Goal: Task Accomplishment & Management: Complete application form

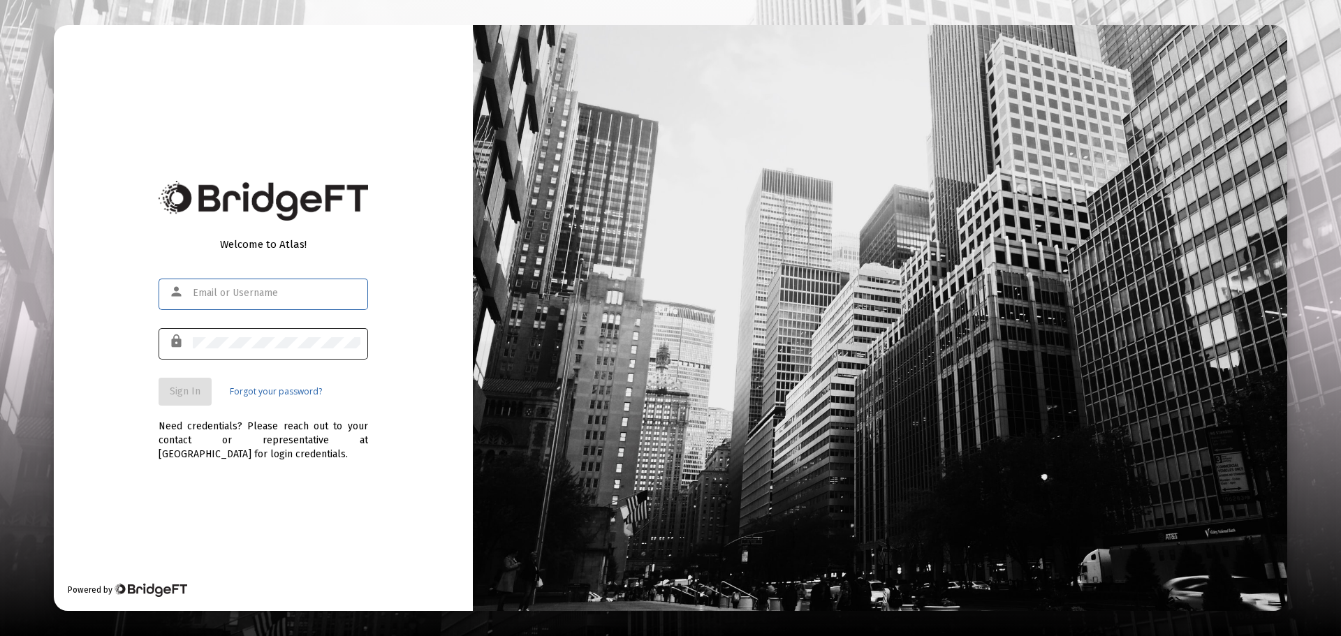
type input "[PERSON_NAME][EMAIL_ADDRESS][DOMAIN_NAME]"
click at [178, 397] on span "Sign In" at bounding box center [185, 392] width 31 height 12
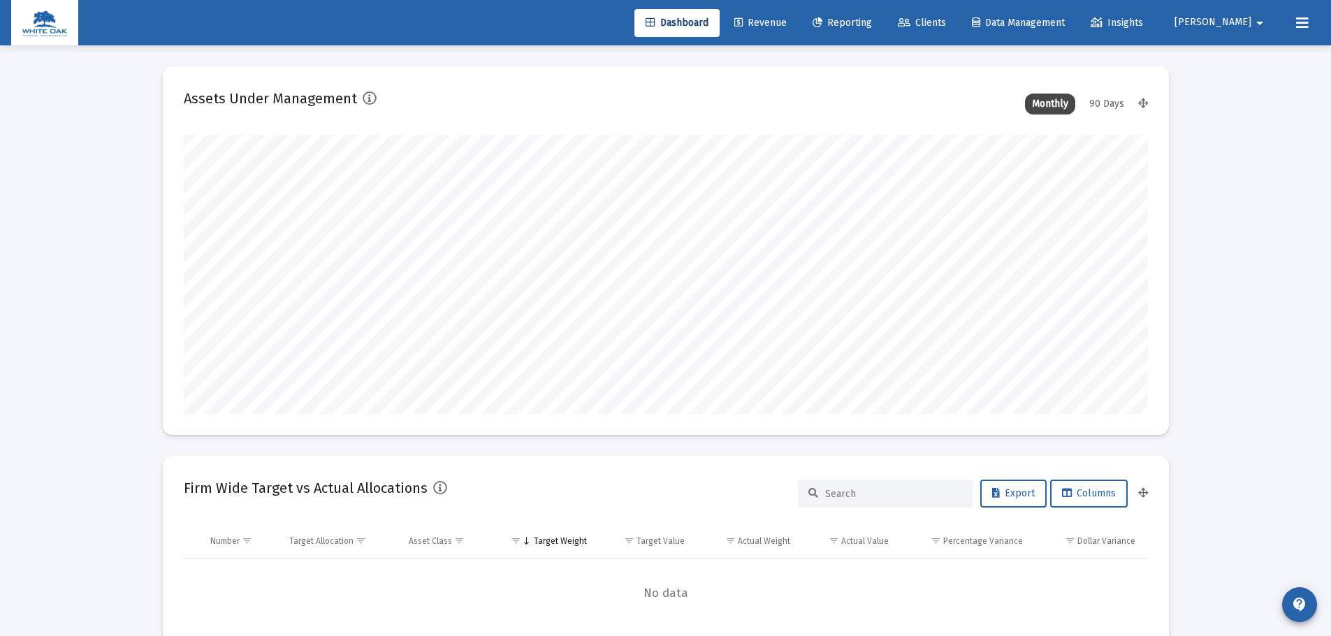
scroll to position [279, 519]
type input "[DATE]"
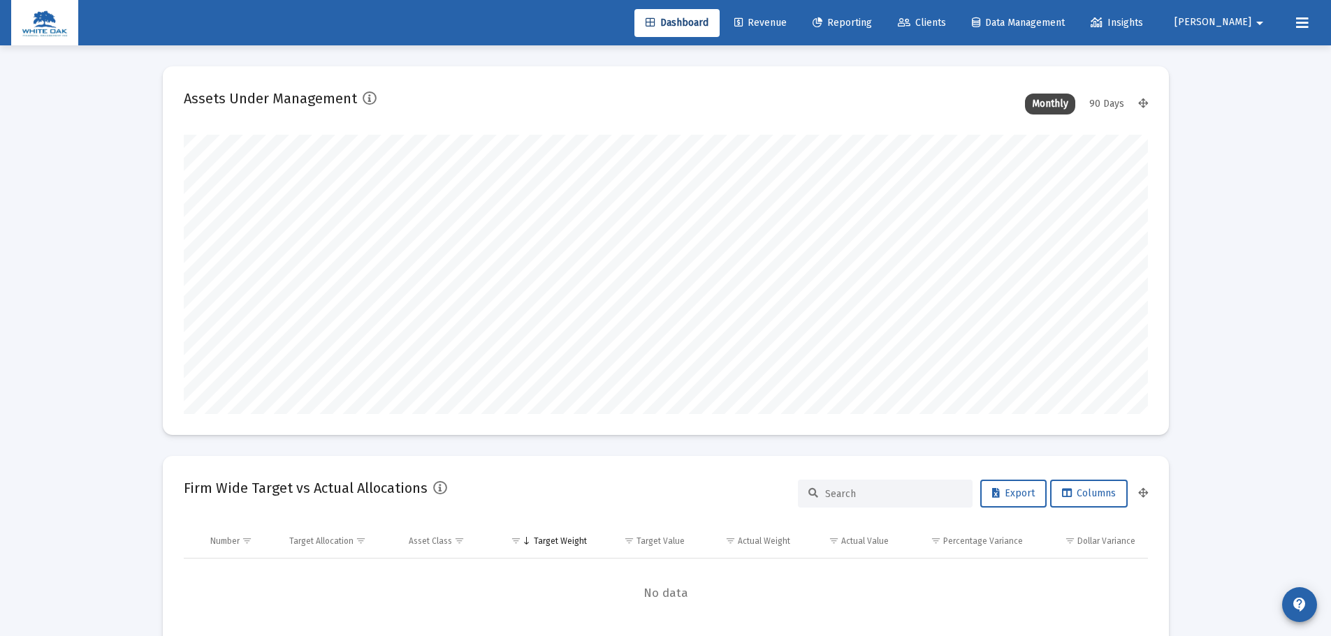
click at [1252, 24] on mat-icon "arrow_drop_down" at bounding box center [1259, 23] width 17 height 28
click at [1243, 58] on span "Settings" at bounding box center [1250, 60] width 41 height 34
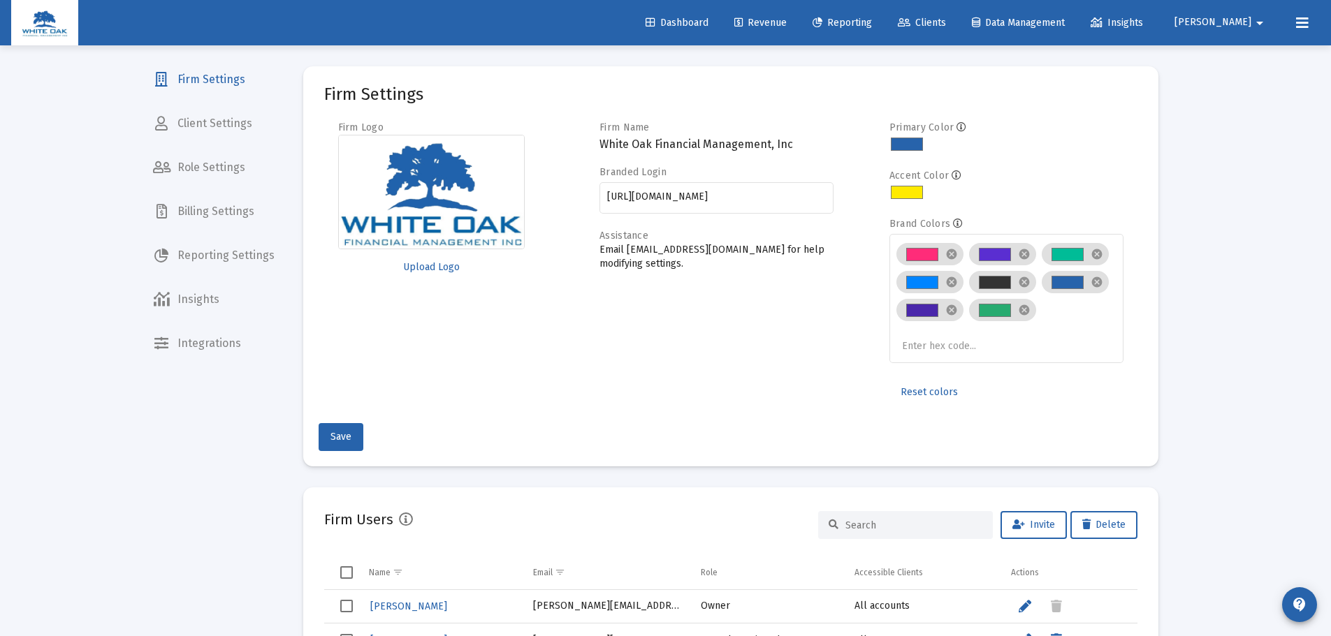
click at [214, 126] on span "Client Settings" at bounding box center [214, 124] width 144 height 34
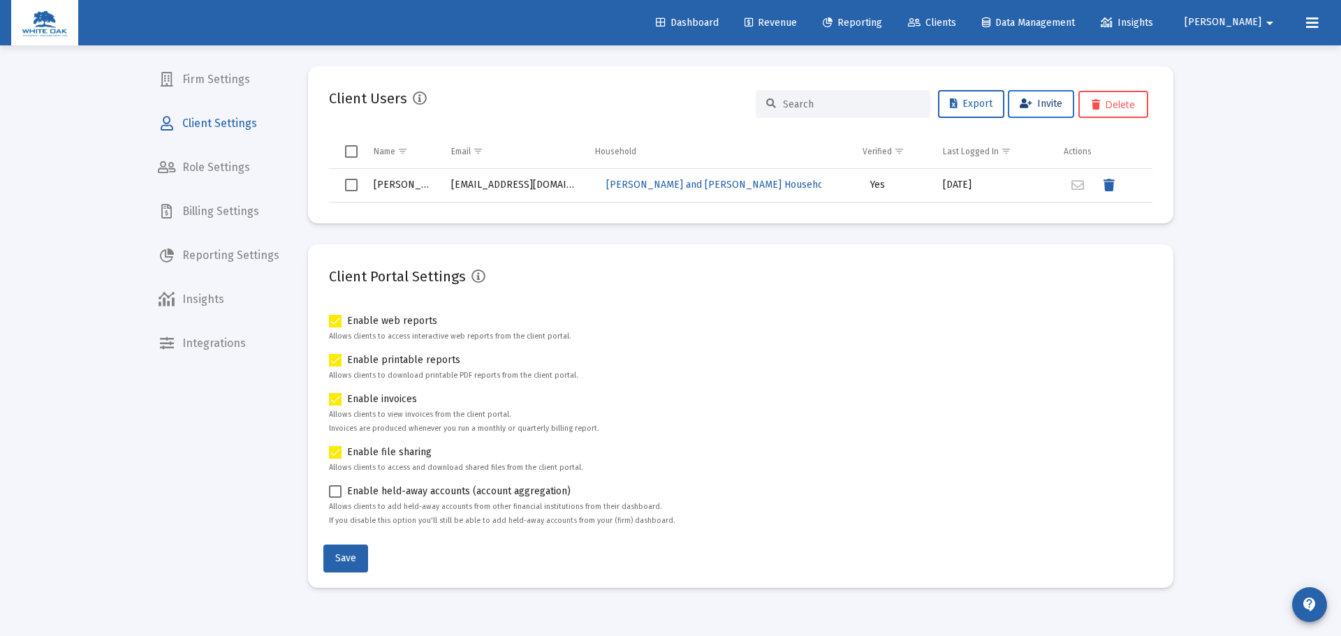
click at [1057, 100] on span "Invite" at bounding box center [1041, 104] width 43 height 12
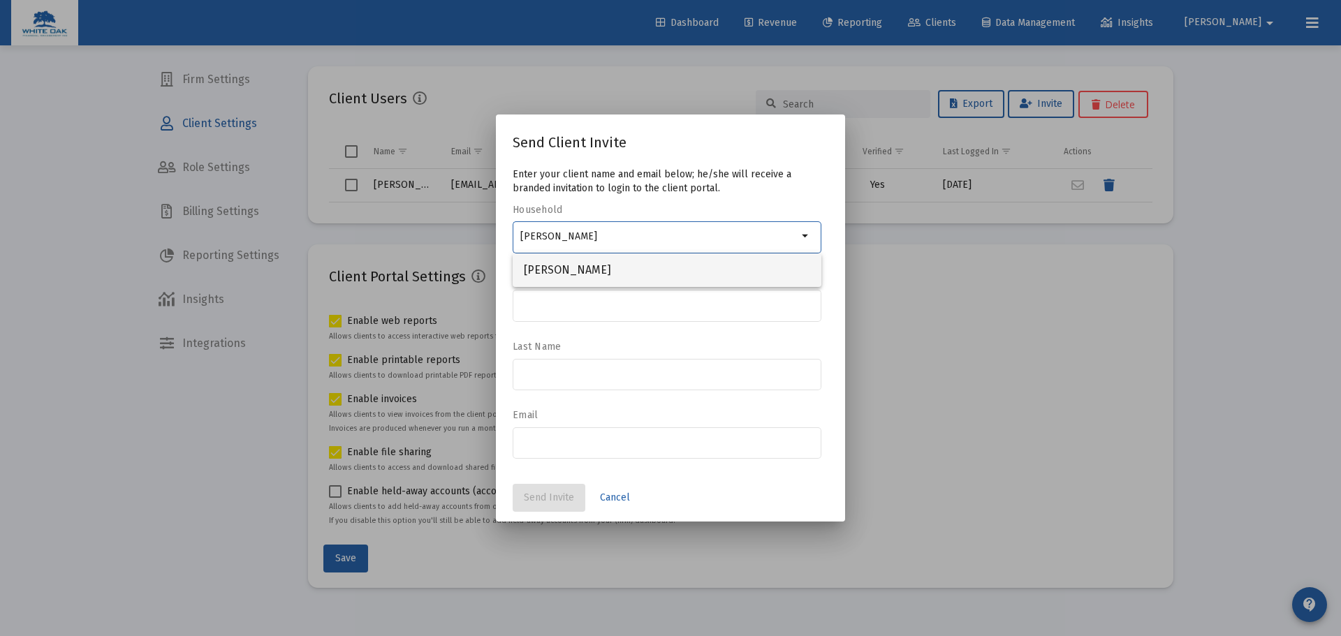
click at [625, 270] on span "[PERSON_NAME]" at bounding box center [667, 271] width 286 height 34
type input "[PERSON_NAME]"
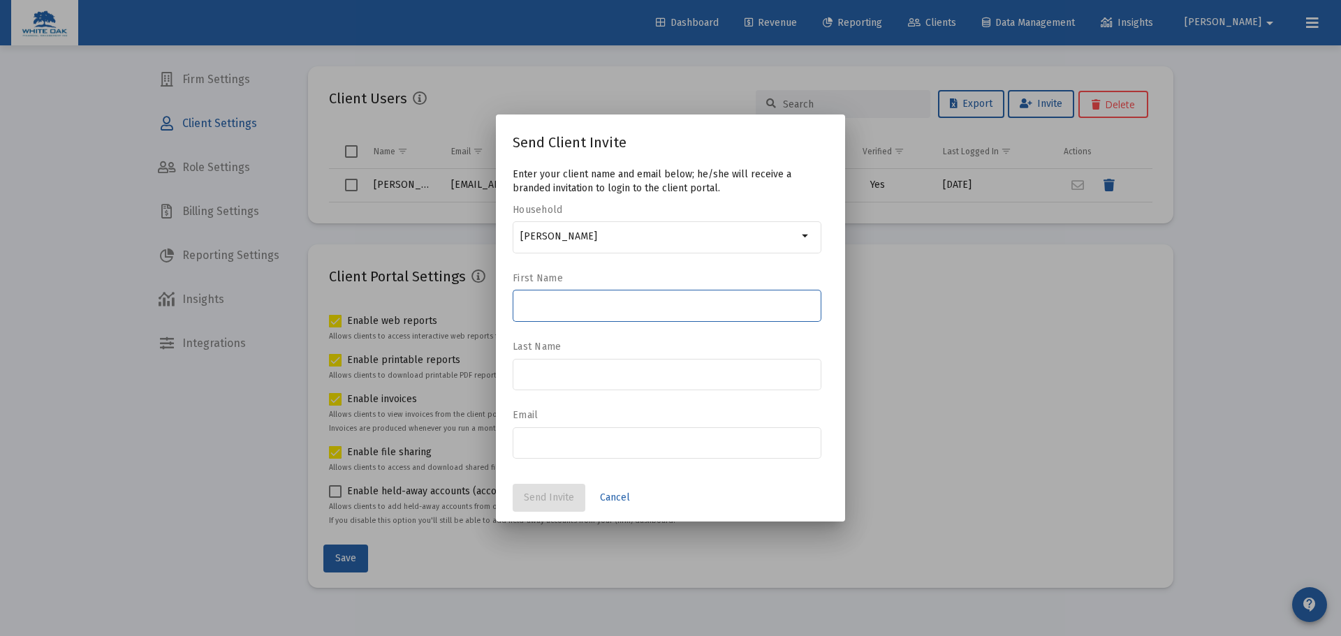
click at [613, 306] on input at bounding box center [667, 305] width 294 height 11
click at [553, 307] on input at bounding box center [667, 305] width 294 height 11
click at [680, 307] on input "B" at bounding box center [667, 305] width 294 height 11
type input "[PERSON_NAME]"
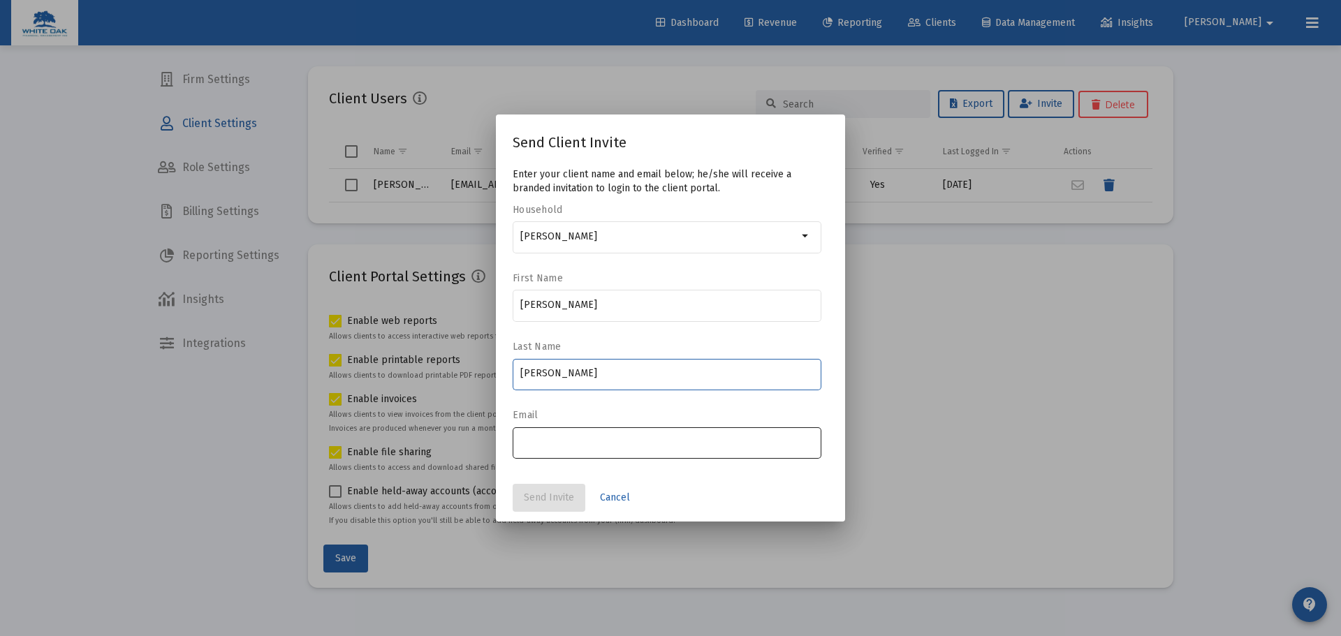
type input "[PERSON_NAME]"
click at [561, 433] on div at bounding box center [667, 442] width 294 height 34
click at [908, 311] on div at bounding box center [670, 318] width 1341 height 636
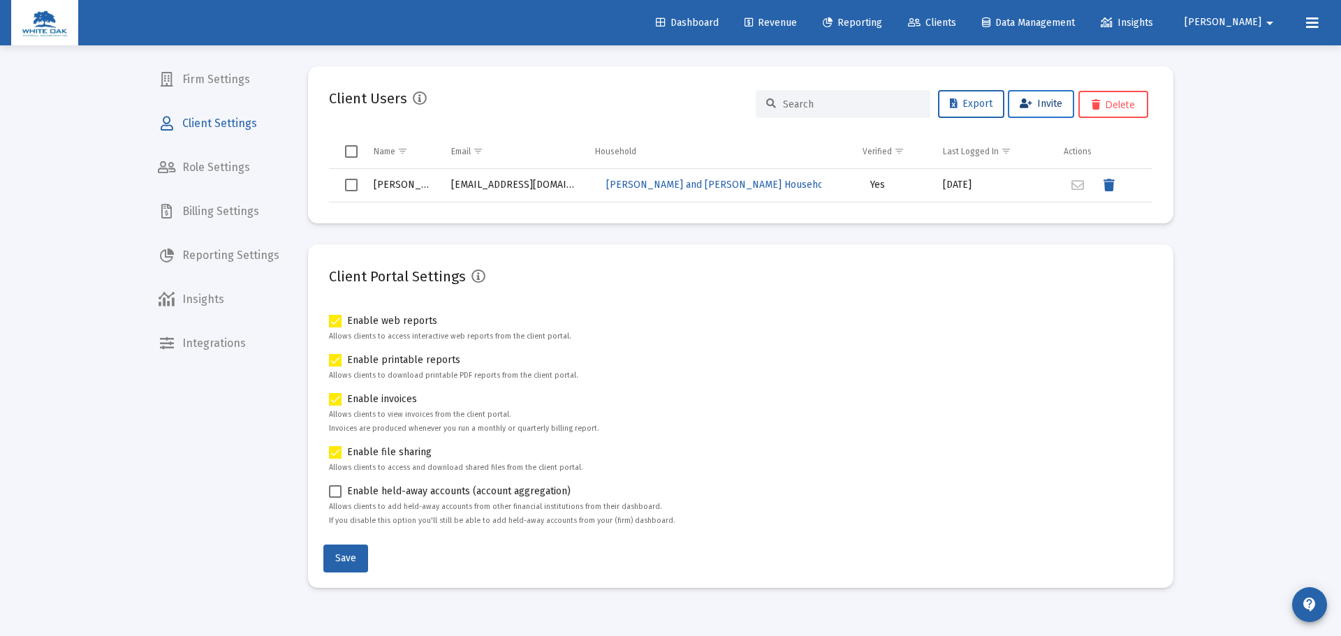
click at [1037, 112] on button "Invite" at bounding box center [1041, 104] width 66 height 28
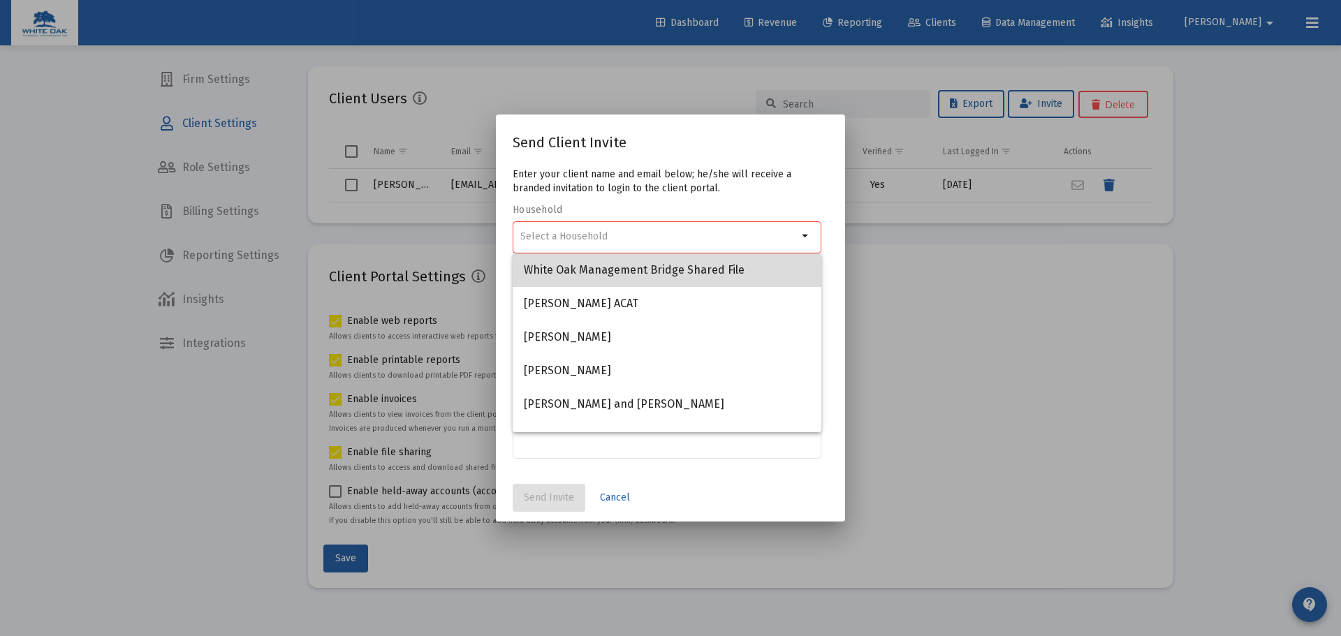
click at [667, 279] on span "White Oak Management Bridge Shared File" at bounding box center [667, 271] width 286 height 34
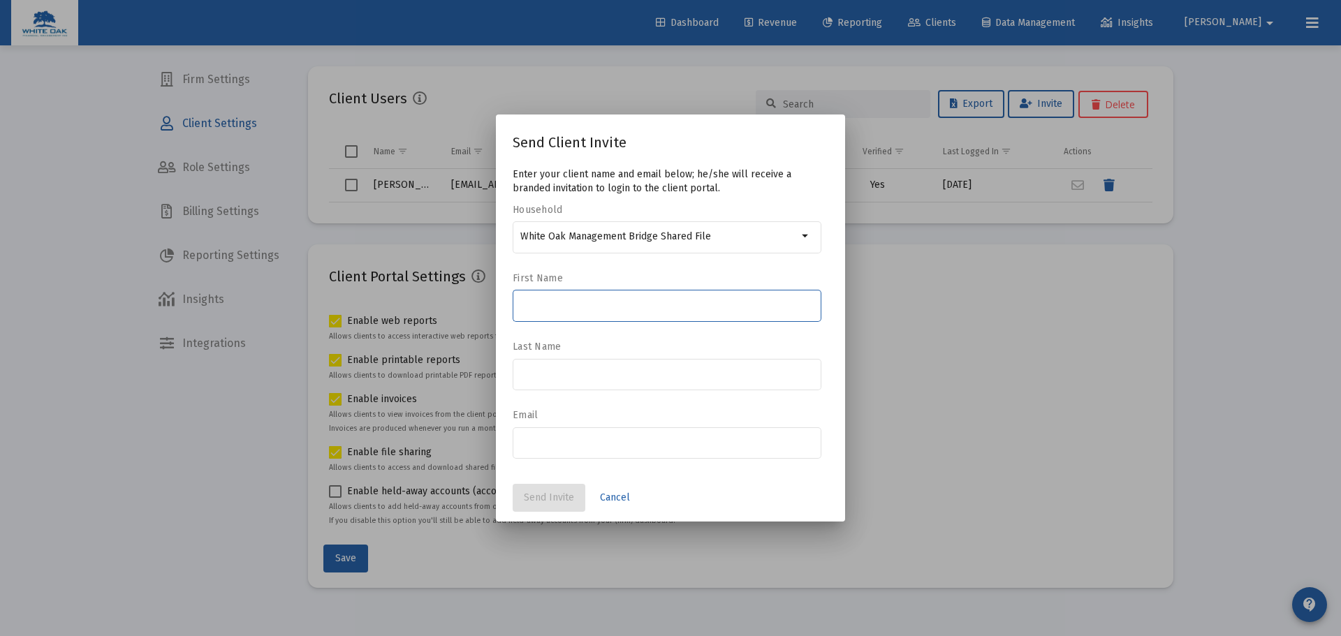
click at [634, 304] on input at bounding box center [667, 305] width 294 height 11
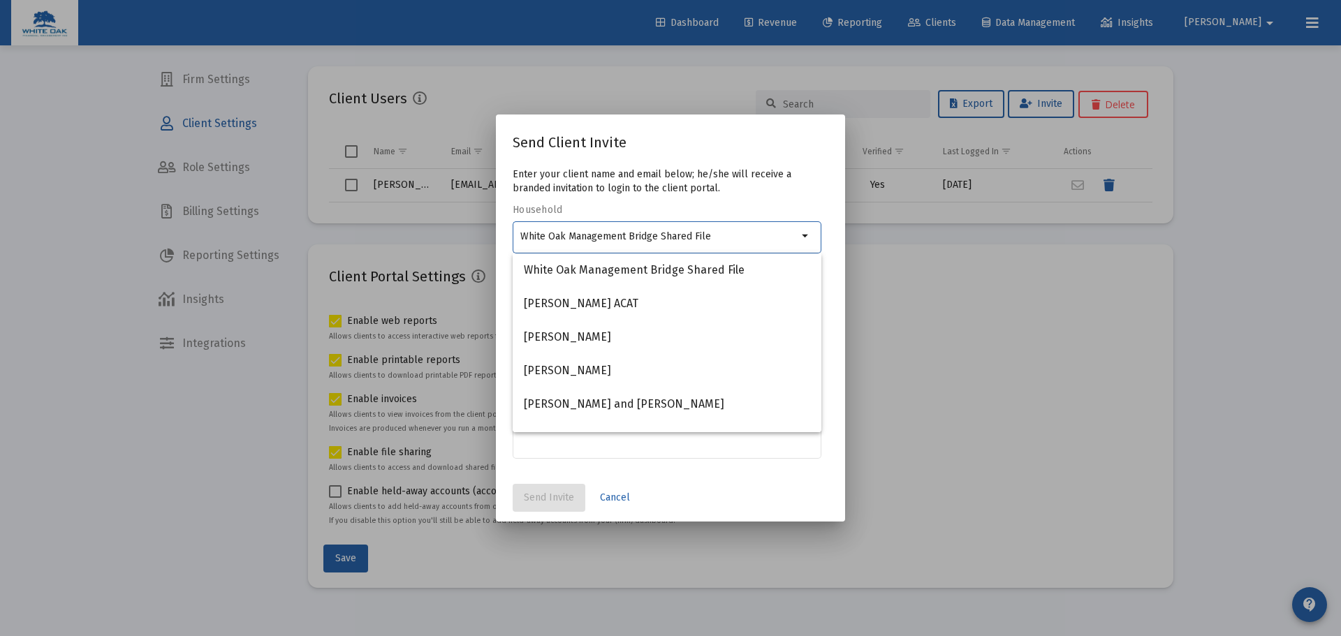
click at [661, 241] on input "White Oak Management Bridge Shared File" at bounding box center [658, 236] width 277 height 11
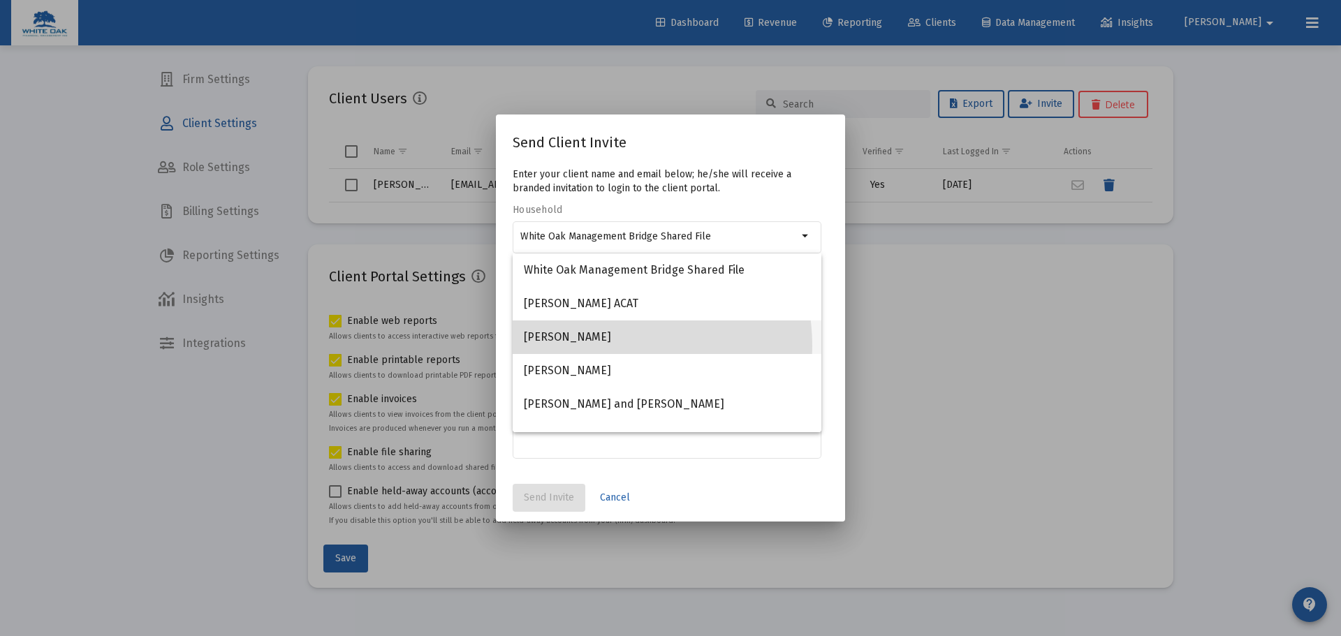
click at [604, 346] on span "[PERSON_NAME]" at bounding box center [667, 338] width 286 height 34
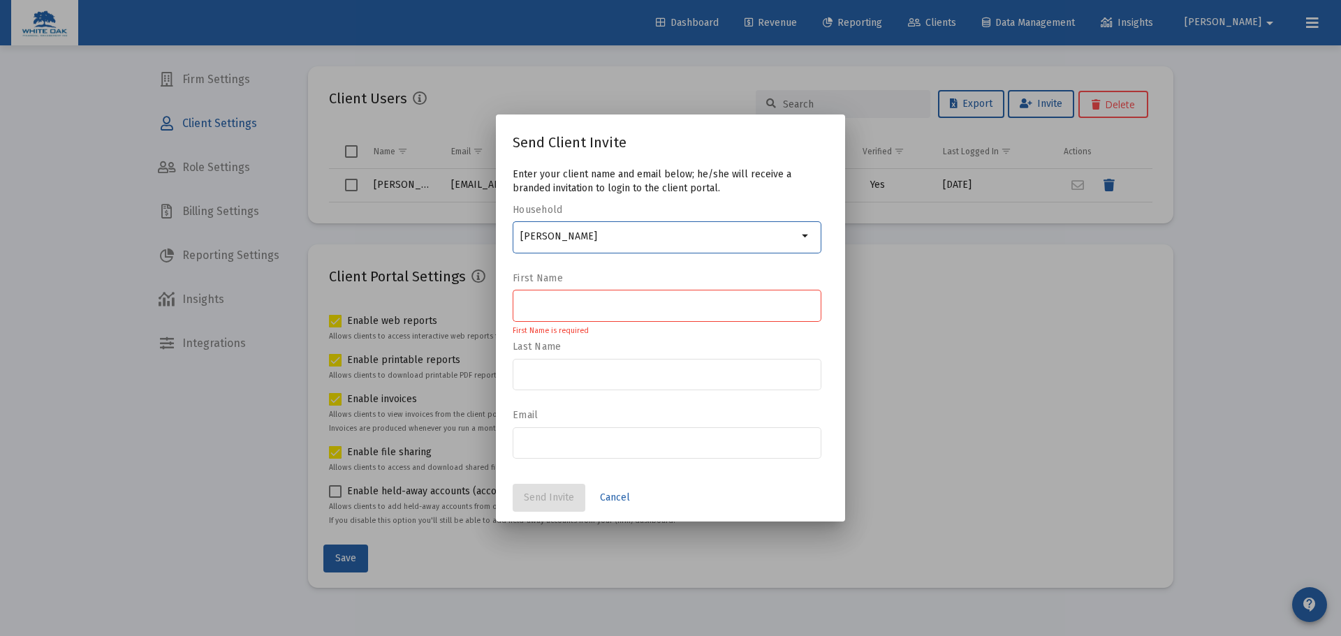
click at [634, 240] on input "[PERSON_NAME]" at bounding box center [658, 236] width 277 height 11
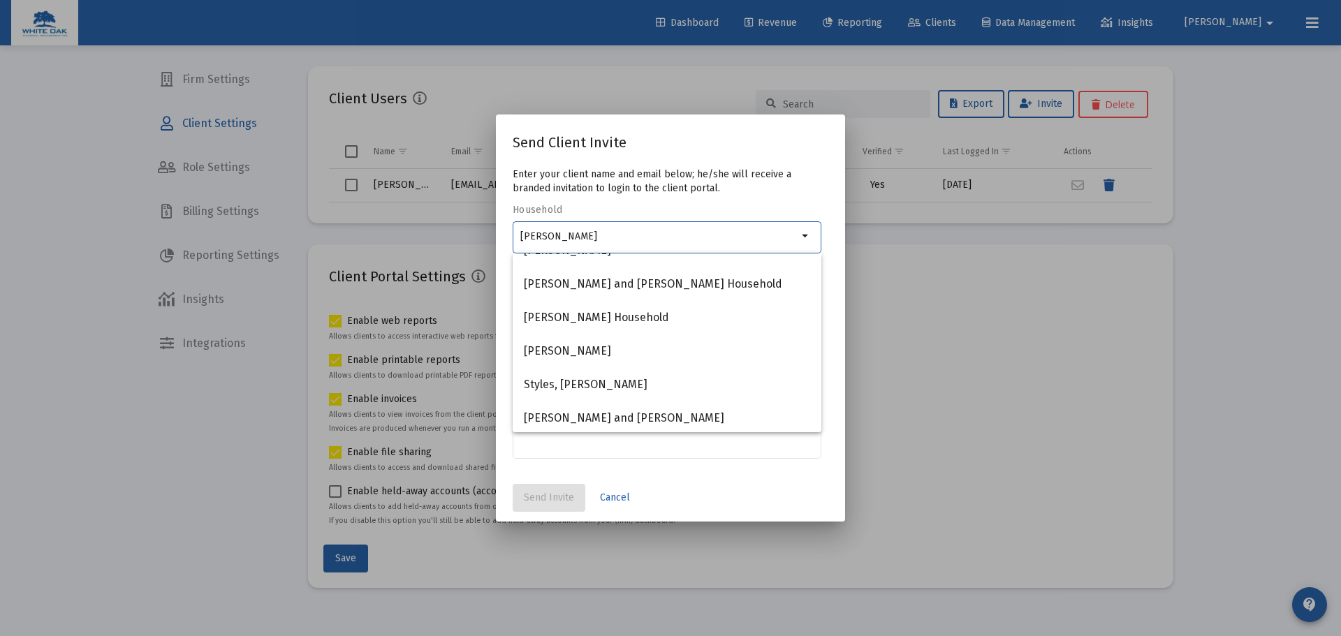
scroll to position [492, 0]
click at [611, 238] on input "[PERSON_NAME]" at bounding box center [658, 236] width 277 height 11
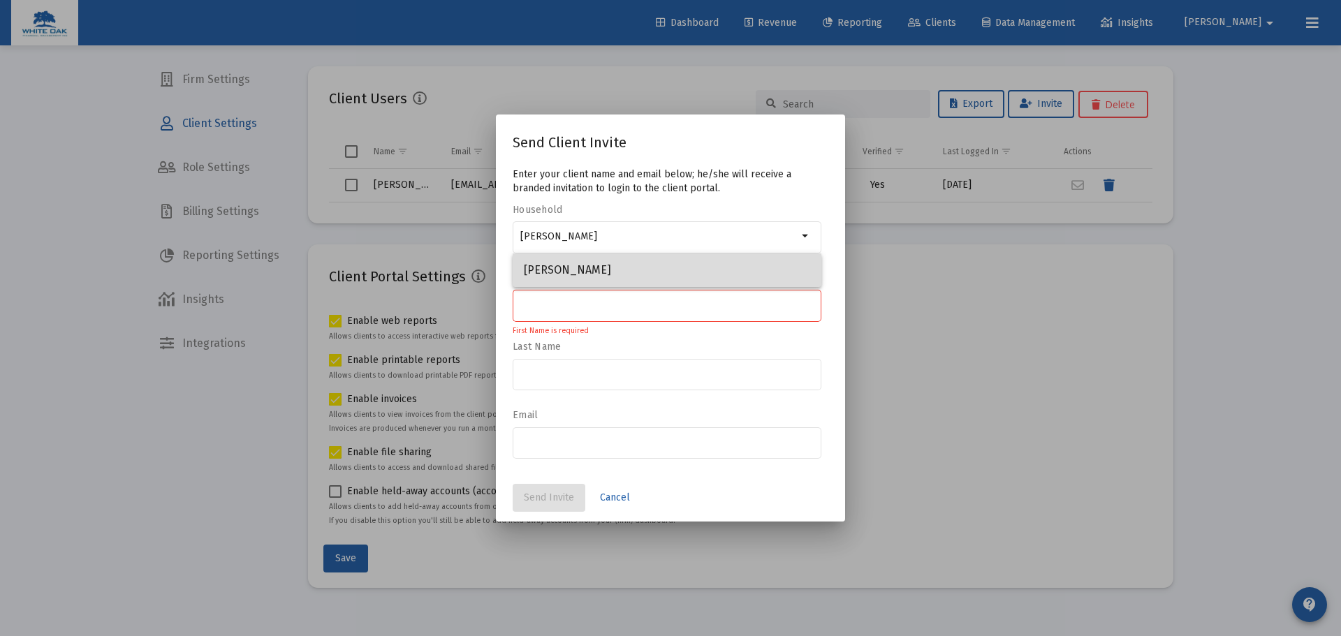
click at [602, 261] on span "[PERSON_NAME]" at bounding box center [667, 271] width 286 height 34
type input "[PERSON_NAME]"
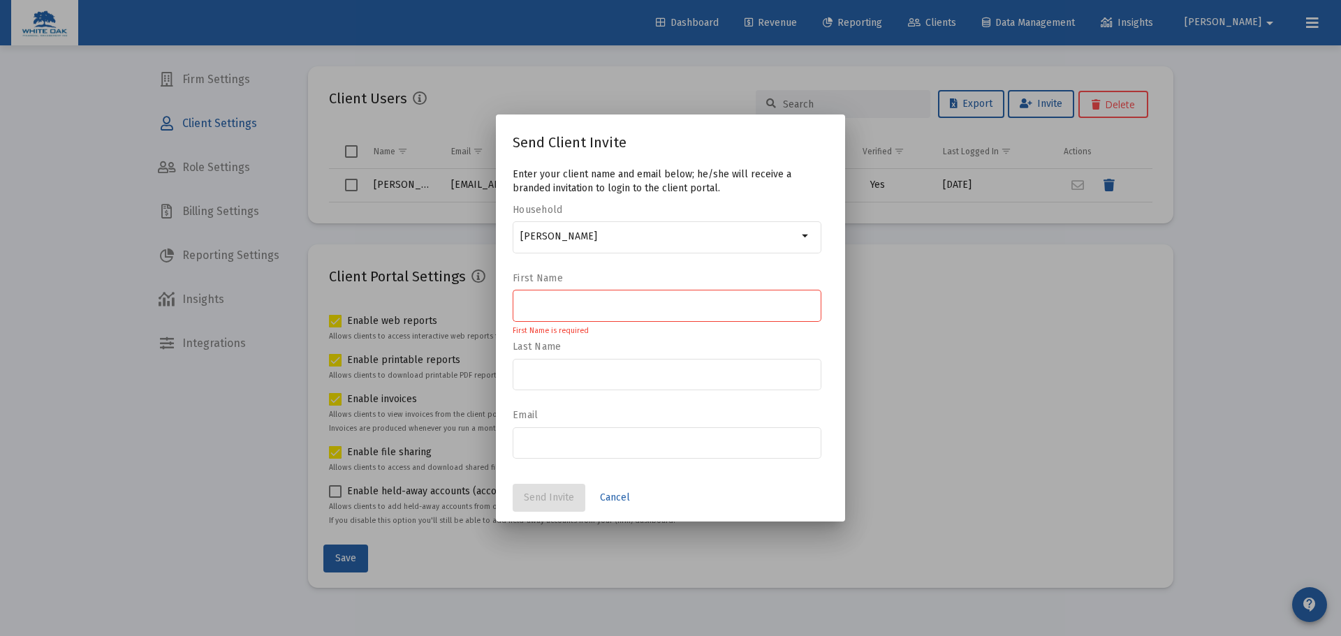
click at [582, 306] on input at bounding box center [667, 305] width 294 height 11
click at [945, 398] on div at bounding box center [670, 318] width 1341 height 636
